Goal: Navigation & Orientation: Understand site structure

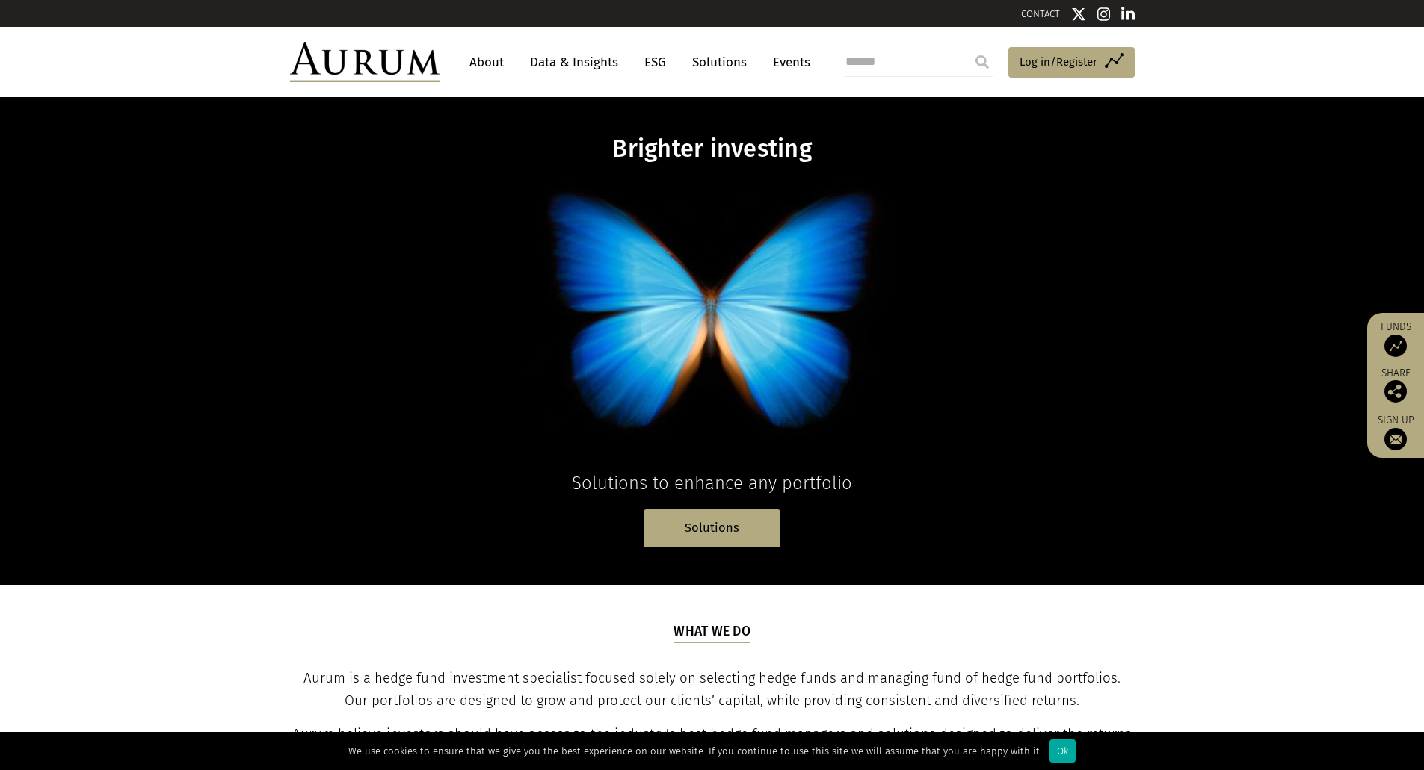
click at [535, 58] on link "Data & Insights" at bounding box center [573, 63] width 103 height 28
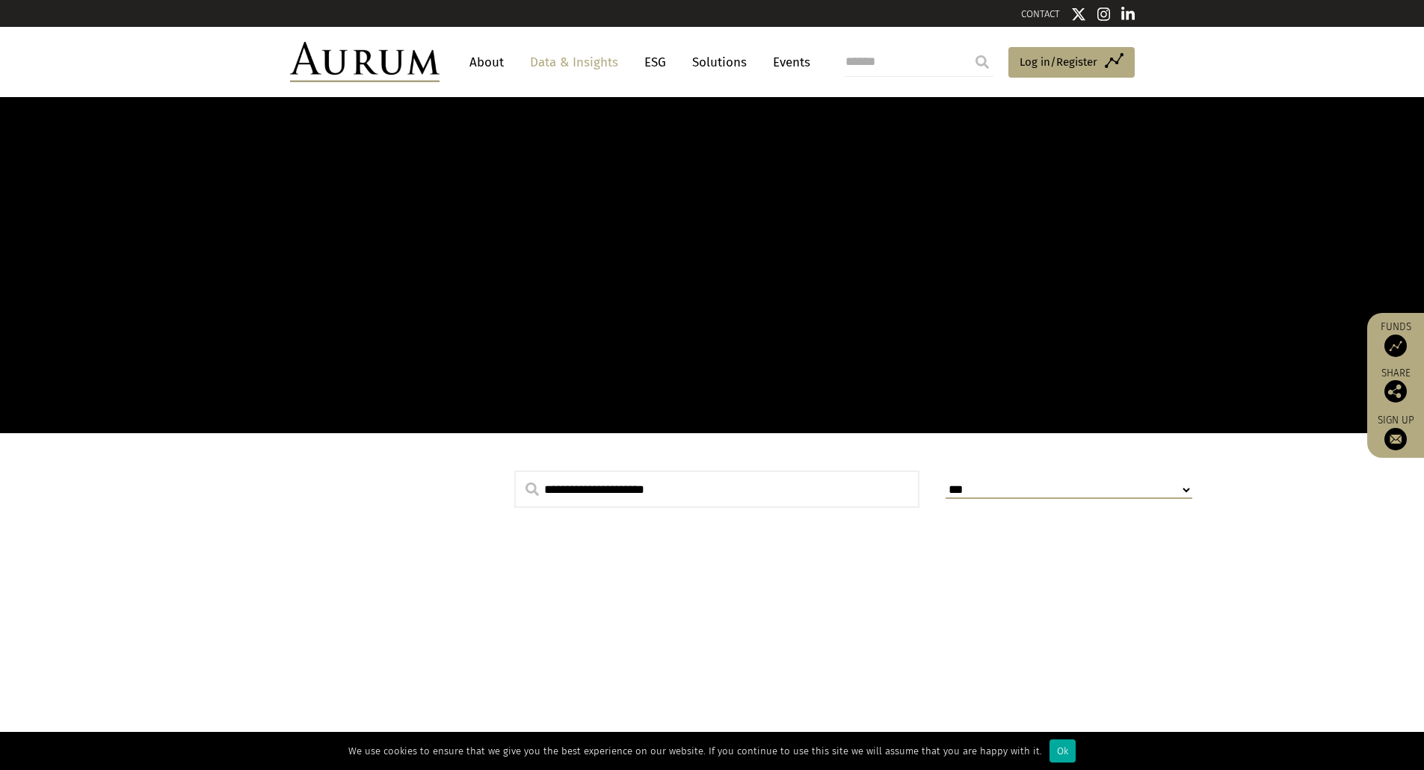
click at [720, 61] on link "Solutions" at bounding box center [718, 63] width 69 height 28
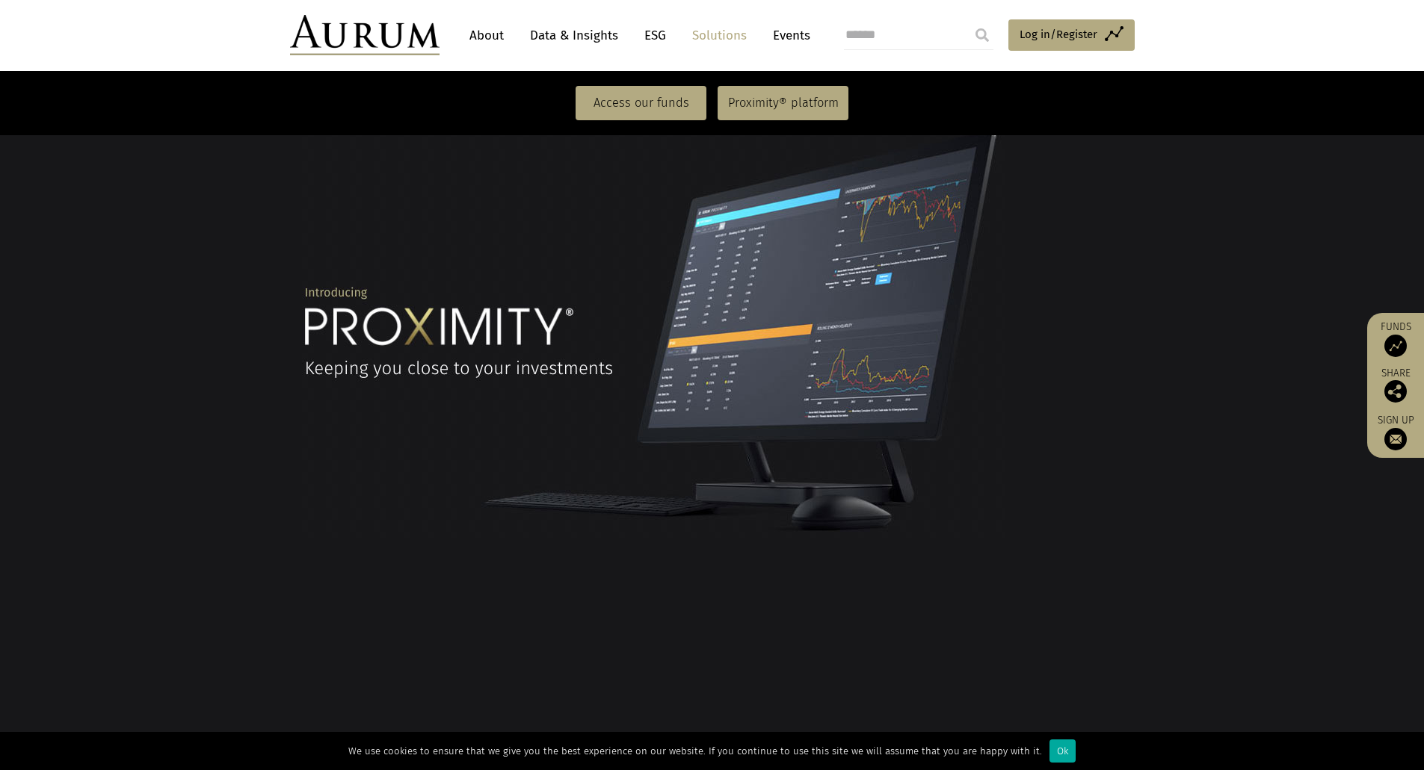
scroll to position [1345, 0]
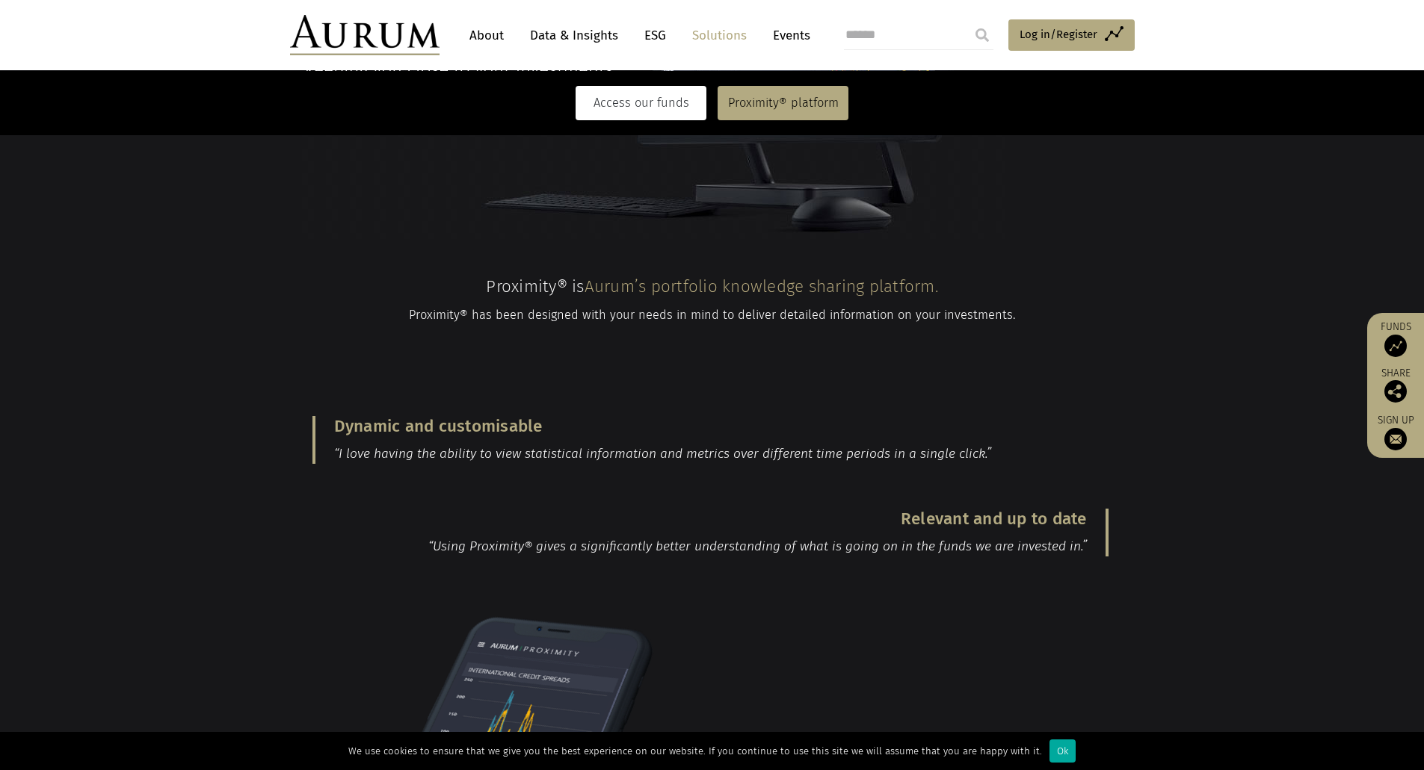
click at [631, 110] on link "Access our funds" at bounding box center [640, 103] width 131 height 34
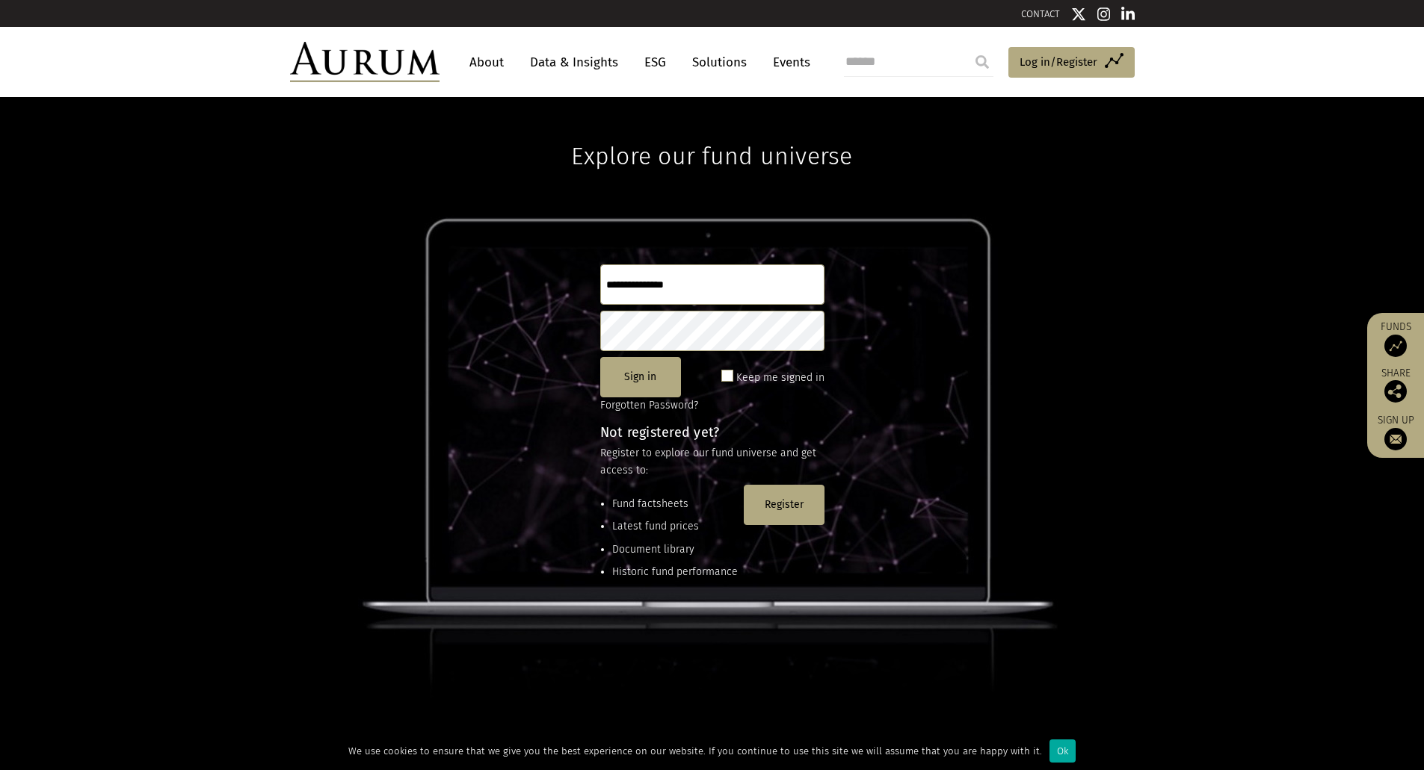
click at [477, 64] on link "About" at bounding box center [486, 63] width 49 height 28
